Goal: Task Accomplishment & Management: Manage account settings

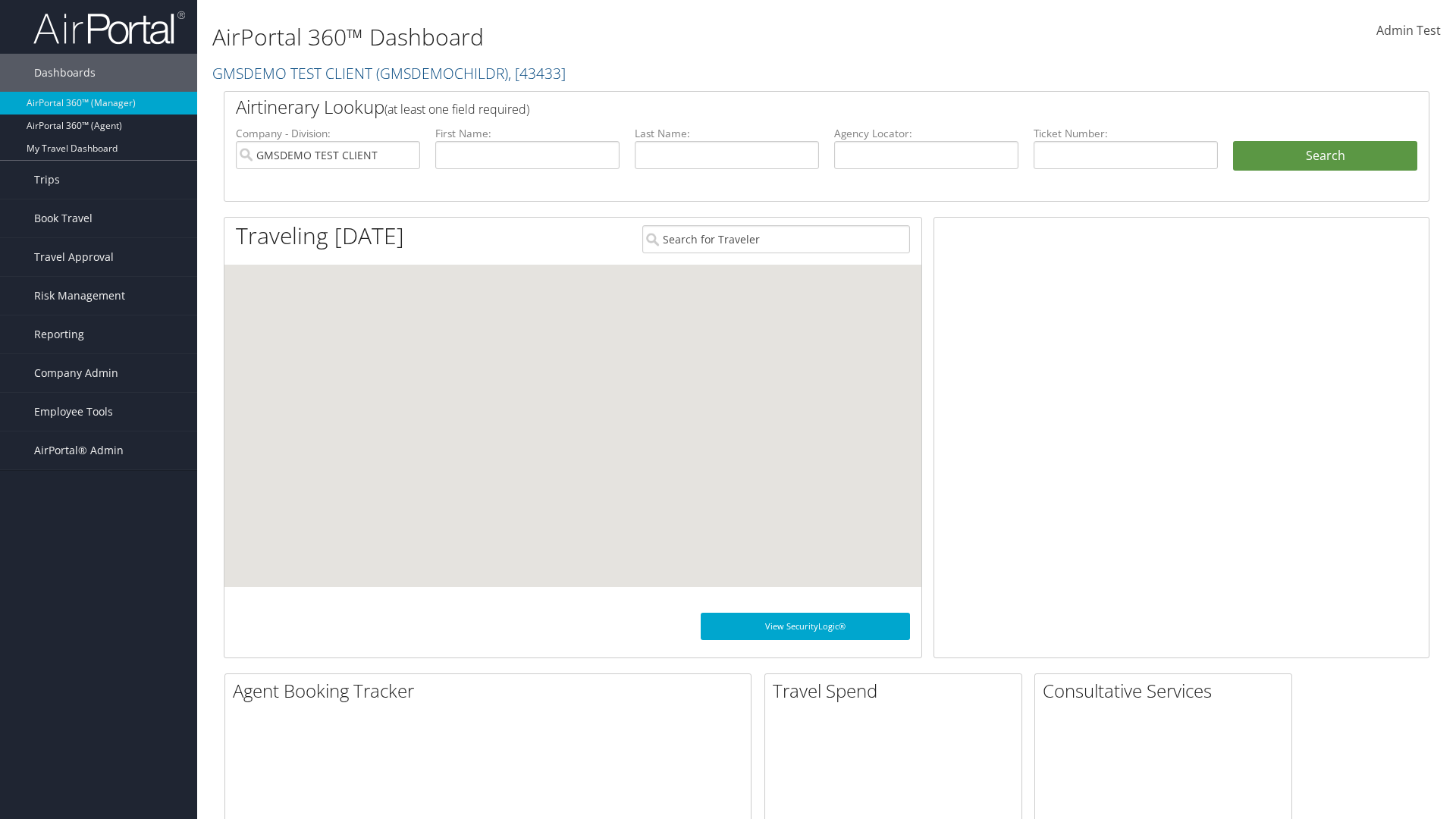
click at [98, 373] on span "Company Admin" at bounding box center [76, 373] width 84 height 38
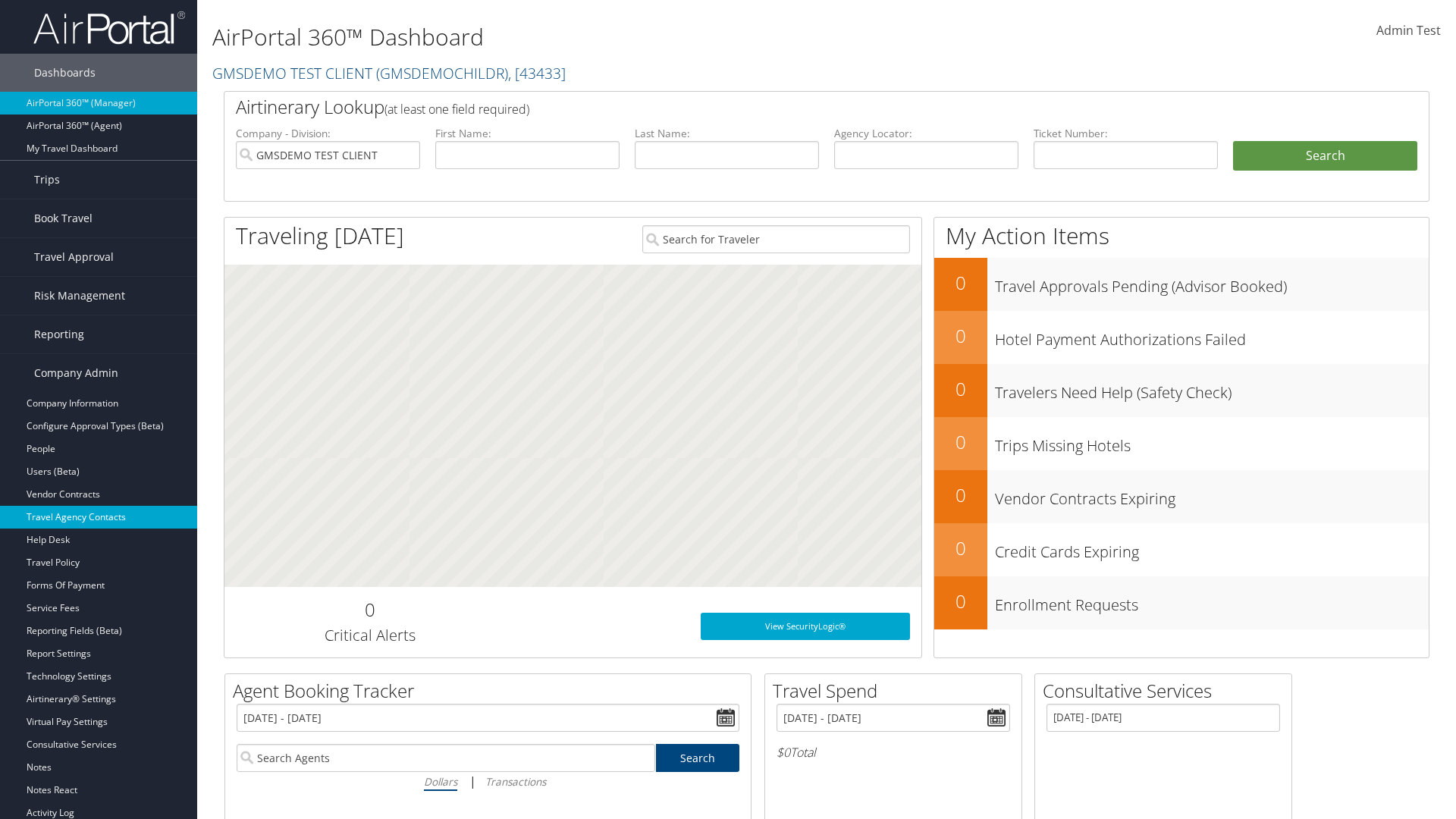
click at [98, 517] on link "Travel Agency Contacts" at bounding box center [98, 517] width 197 height 23
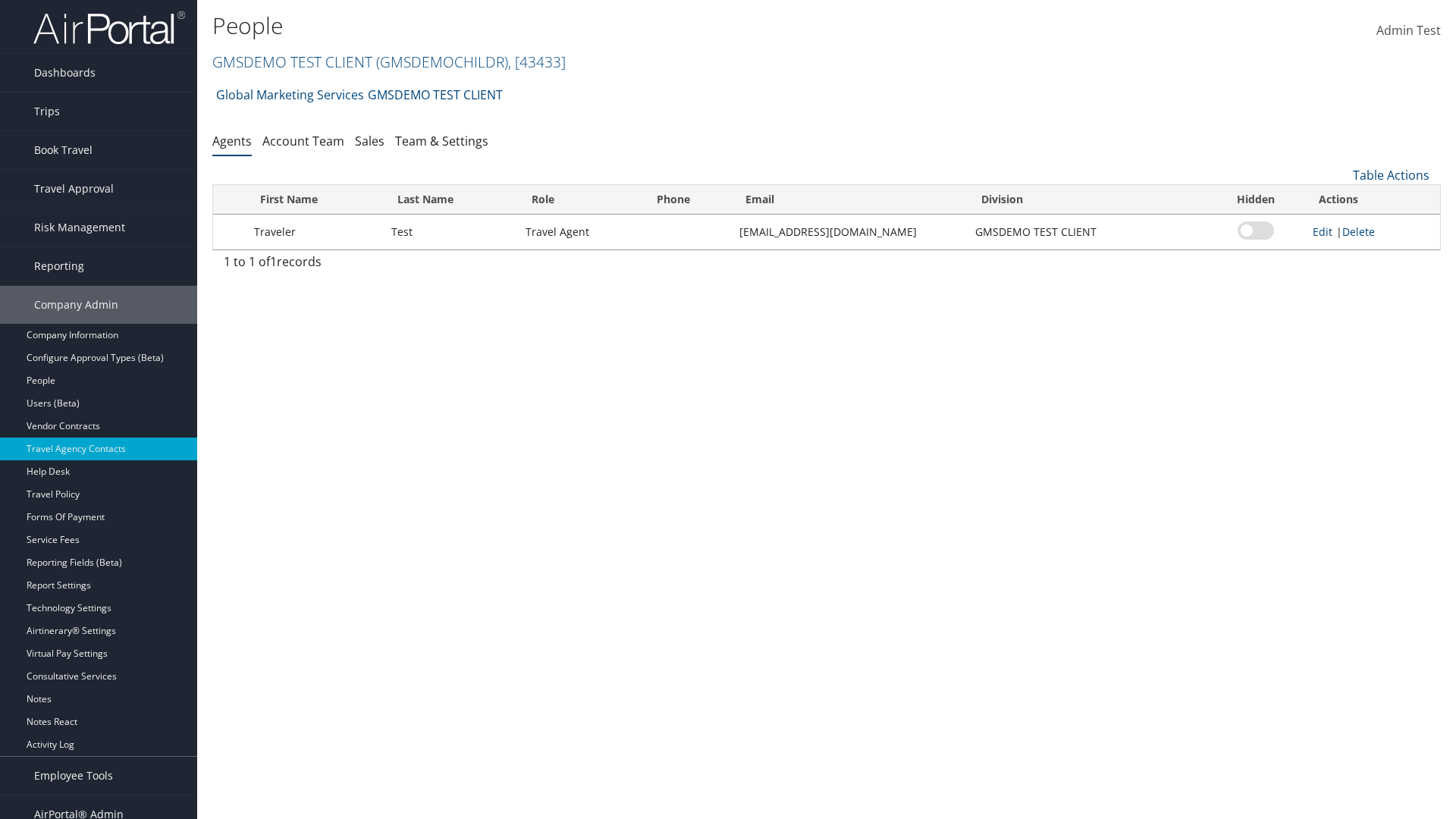
click at [291, 61] on link "GMSDEMO TEST CLIENT ( GMSDEMOCHILDR ) , [ 43433 ]" at bounding box center [389, 61] width 354 height 20
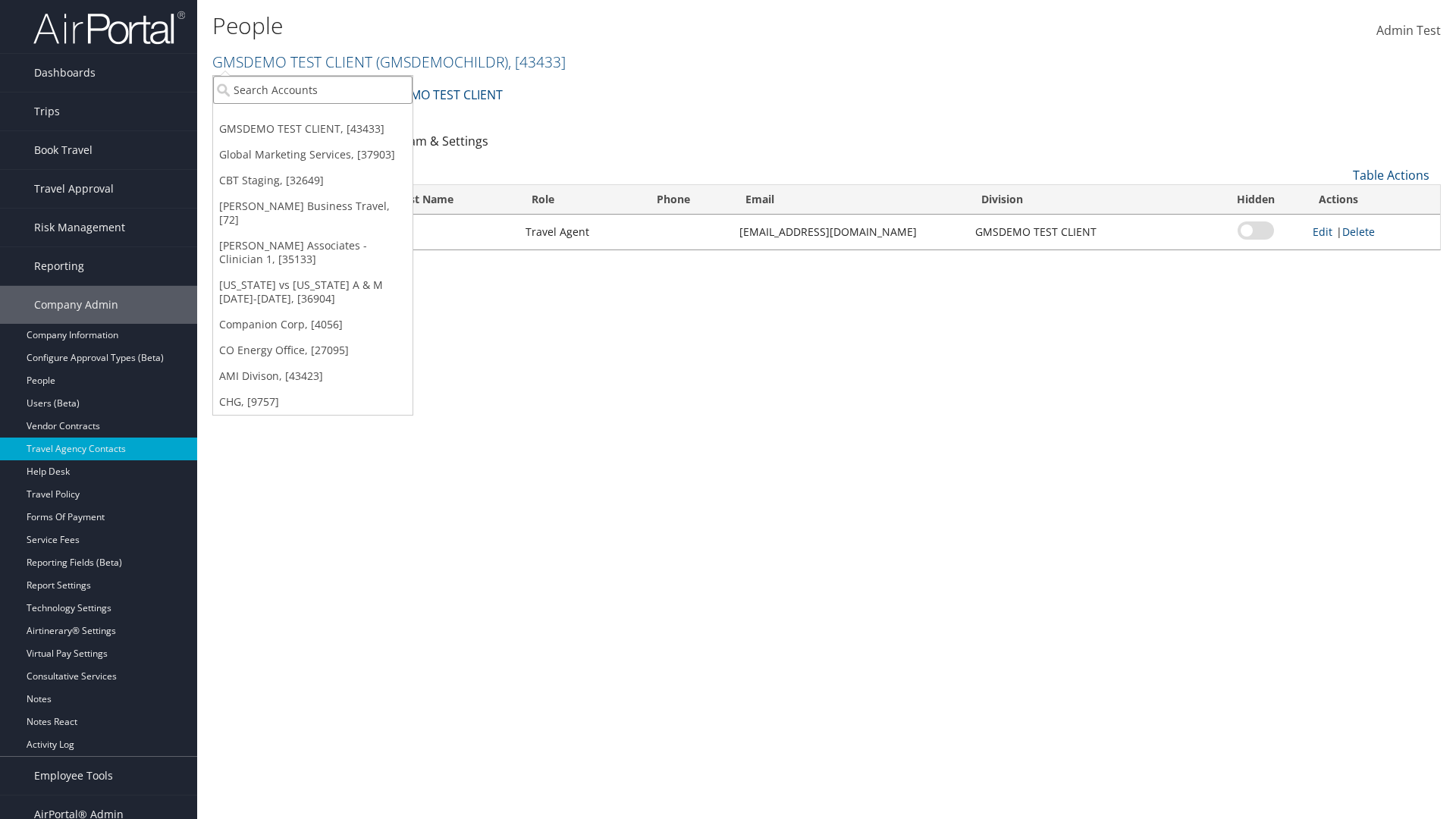
click at [312, 90] on input "search" at bounding box center [313, 89] width 200 height 28
type input "CBTSTG"
click at [312, 118] on div "CBT Staging (CBTSTG), [32649]" at bounding box center [312, 118] width 216 height 13
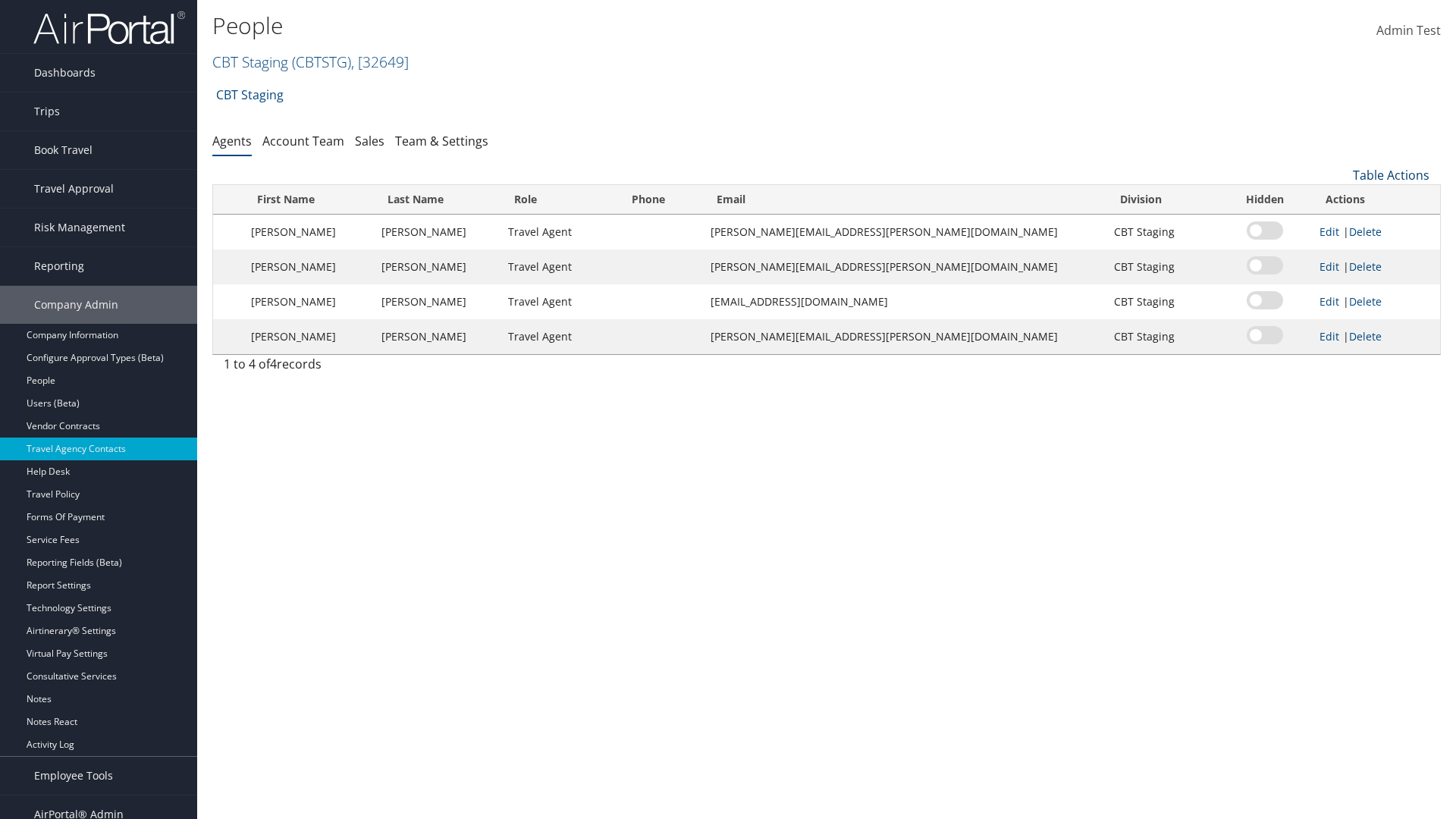
click at [1391, 176] on link "Table Actions" at bounding box center [1391, 176] width 76 height 17
click at [1340, 224] on link "Add New Contact" at bounding box center [1341, 224] width 200 height 26
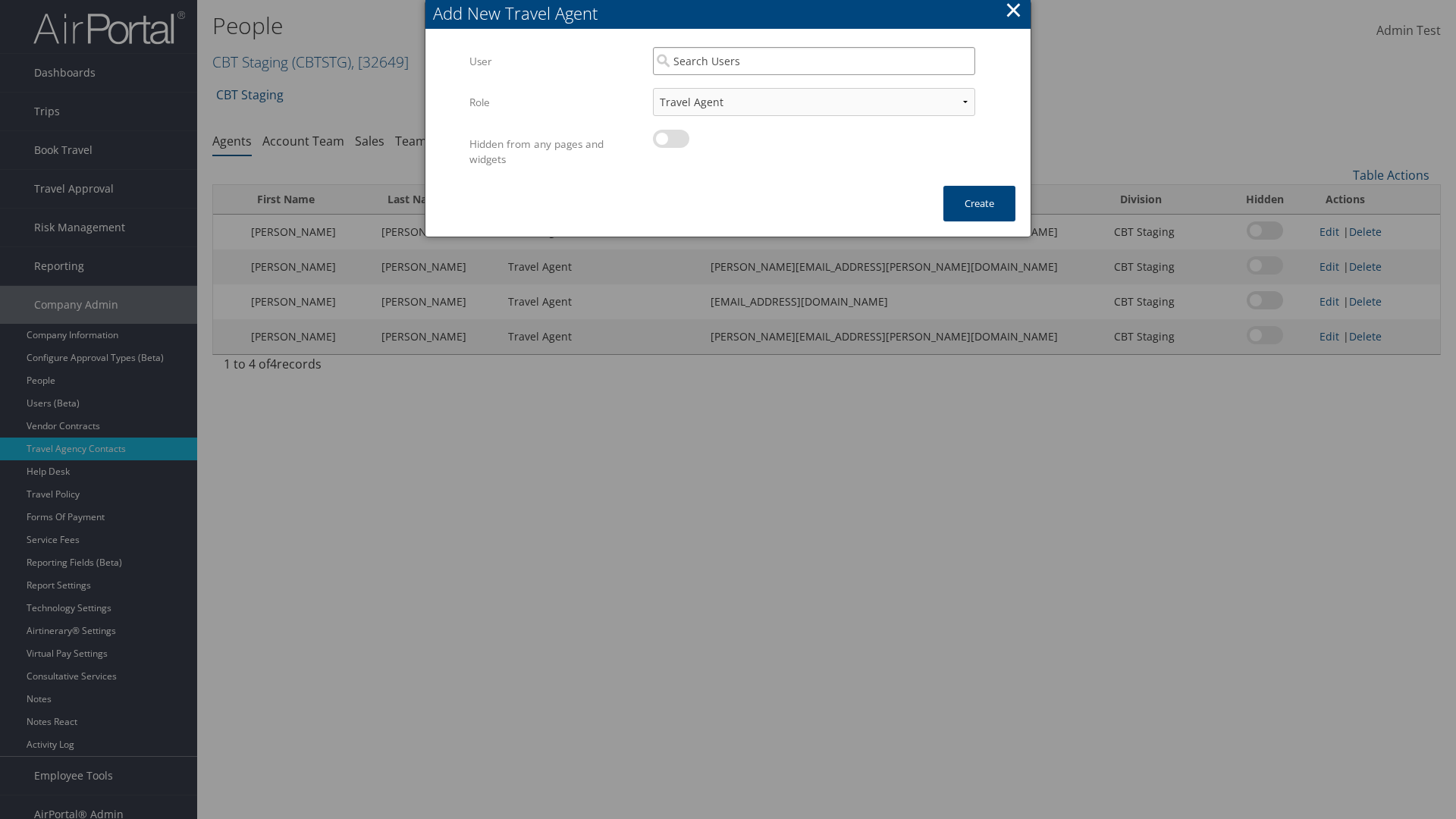
click at [814, 60] on input "search" at bounding box center [814, 60] width 322 height 28
click at [814, 97] on div "User" at bounding box center [814, 105] width 317 height 15
type input "Traveler Test"
click at [979, 203] on button "Create" at bounding box center [979, 203] width 72 height 35
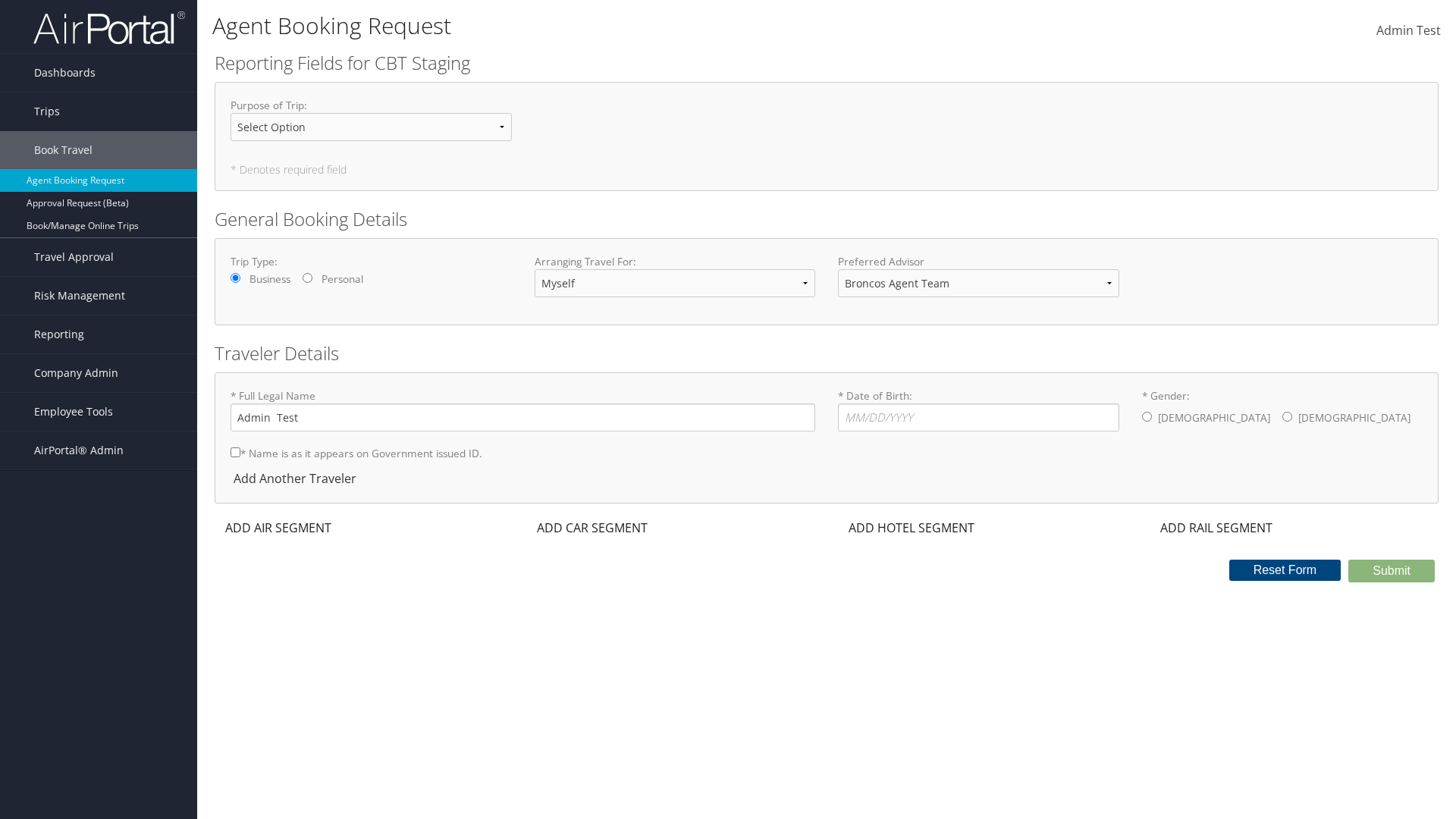
select select "[EMAIL_ADDRESS][DOMAIN_NAME]"
click at [98, 373] on span "Company Admin" at bounding box center [76, 373] width 84 height 38
click at [98, 517] on link "Travel Agency Contacts" at bounding box center [98, 517] width 197 height 23
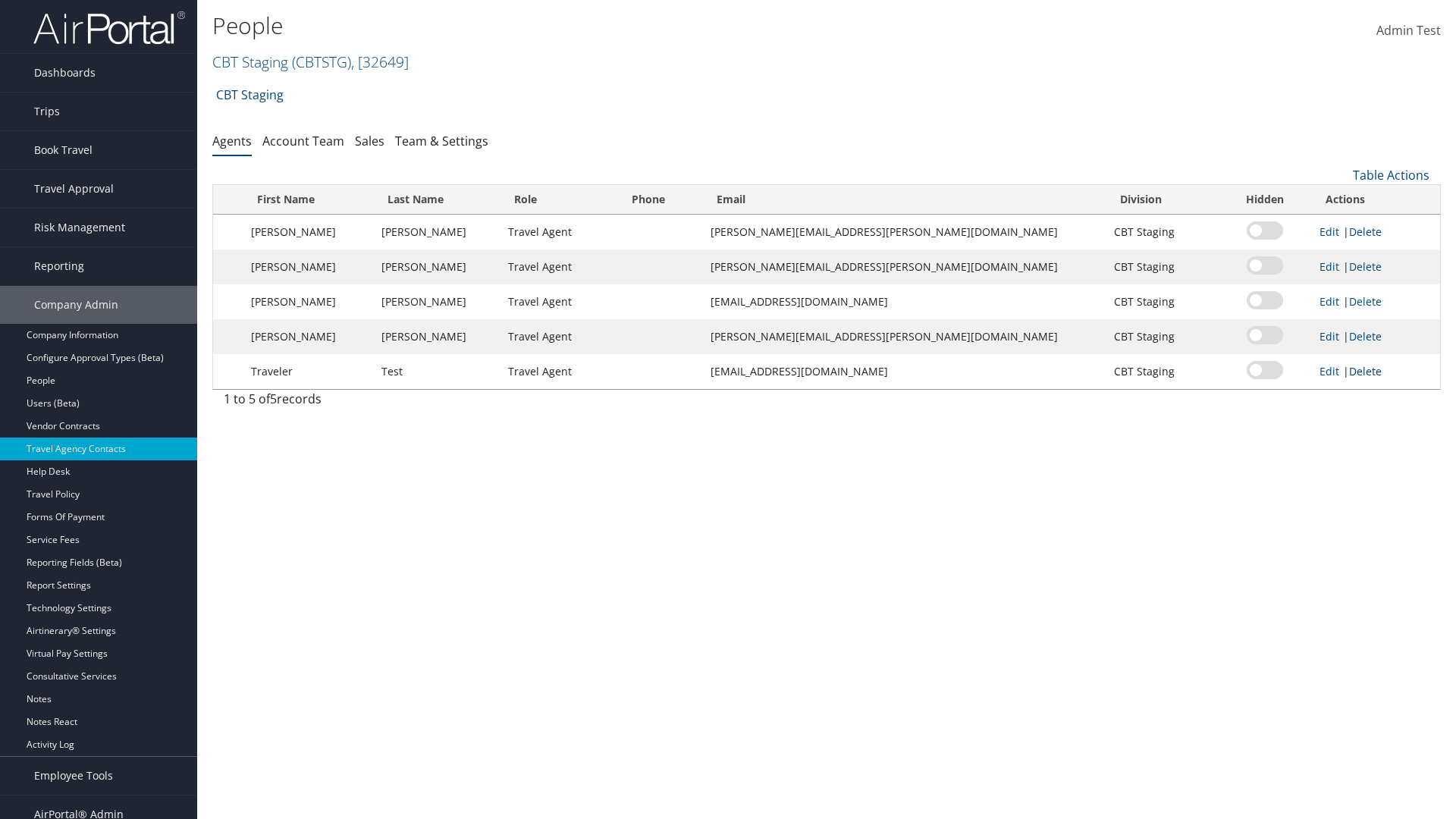
click at [1354, 371] on link "Delete" at bounding box center [1365, 370] width 33 height 14
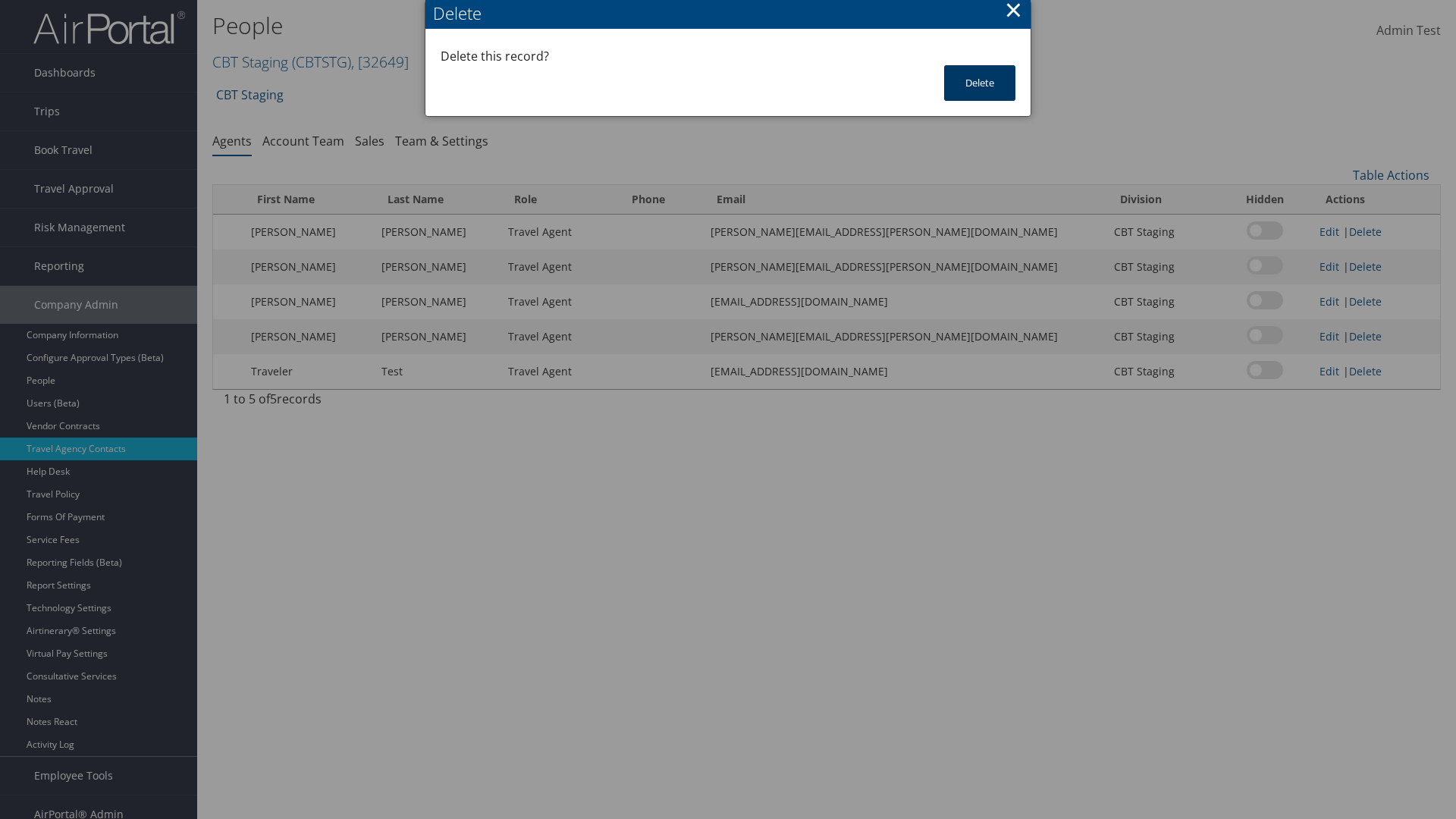
click at [980, 82] on button "Delete" at bounding box center [979, 83] width 71 height 35
